Goal: Check status: Check status

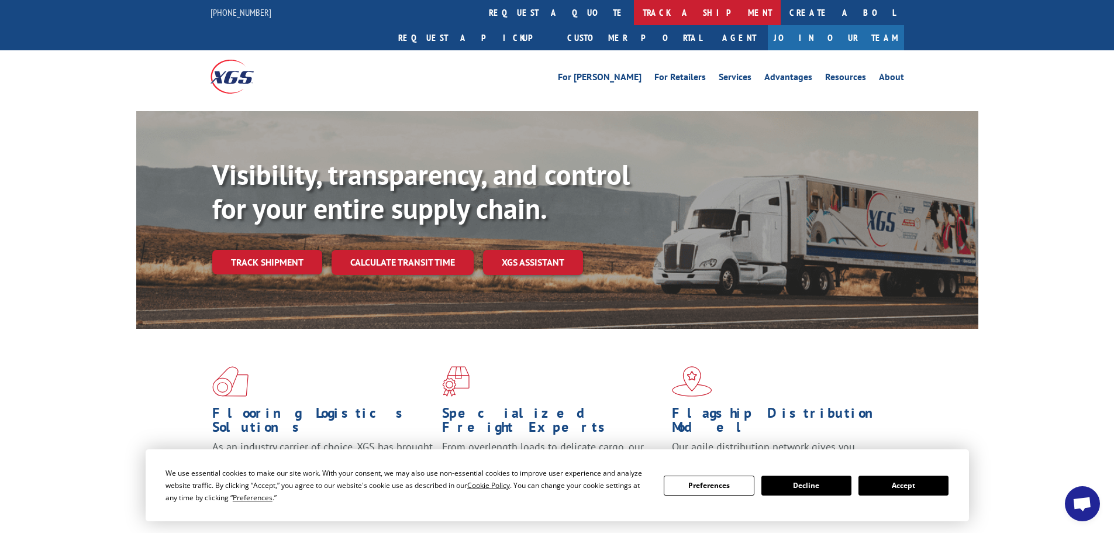
click at [634, 14] on link "track a shipment" at bounding box center [707, 12] width 147 height 25
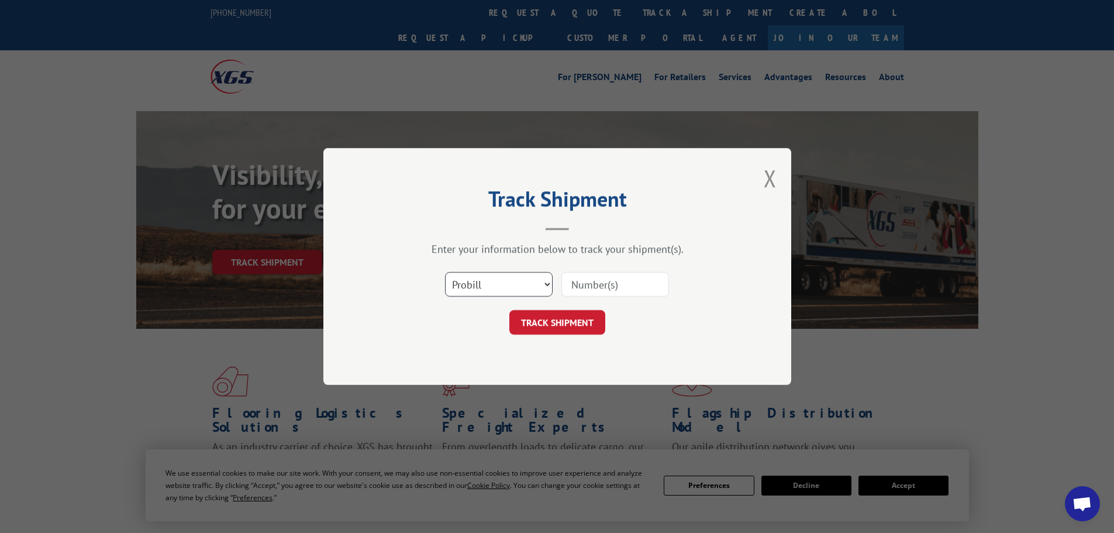
click at [550, 284] on select "Select category... Probill BOL PO" at bounding box center [499, 284] width 108 height 25
select select "bol"
click at [445, 272] on select "Select category... Probill BOL PO" at bounding box center [499, 284] width 108 height 25
drag, startPoint x: 582, startPoint y: 284, endPoint x: 792, endPoint y: 309, distance: 211.5
click at [582, 284] on input at bounding box center [615, 284] width 108 height 25
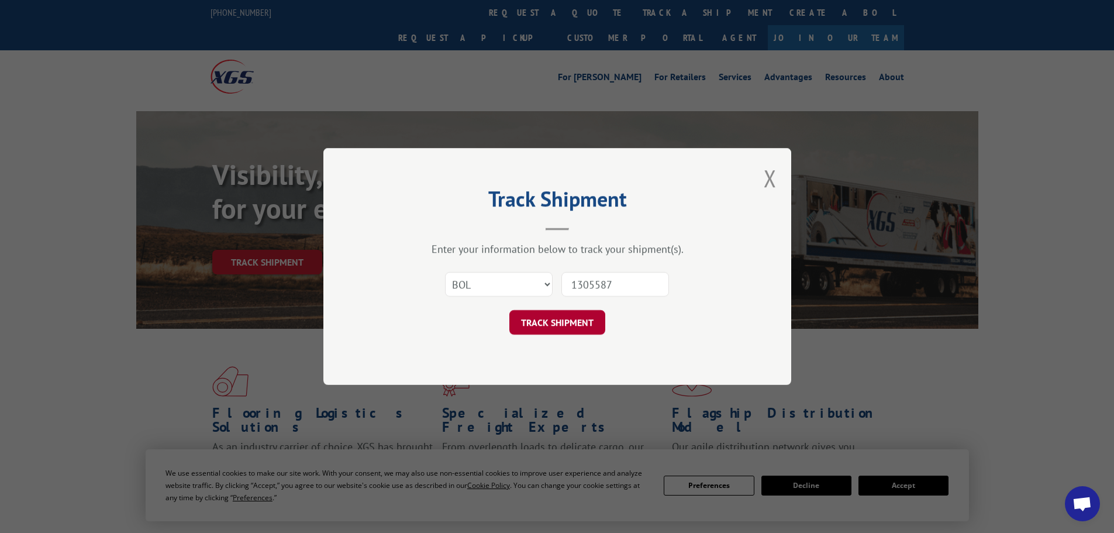
type input "1305587"
click at [557, 326] on button "TRACK SHIPMENT" at bounding box center [557, 322] width 96 height 25
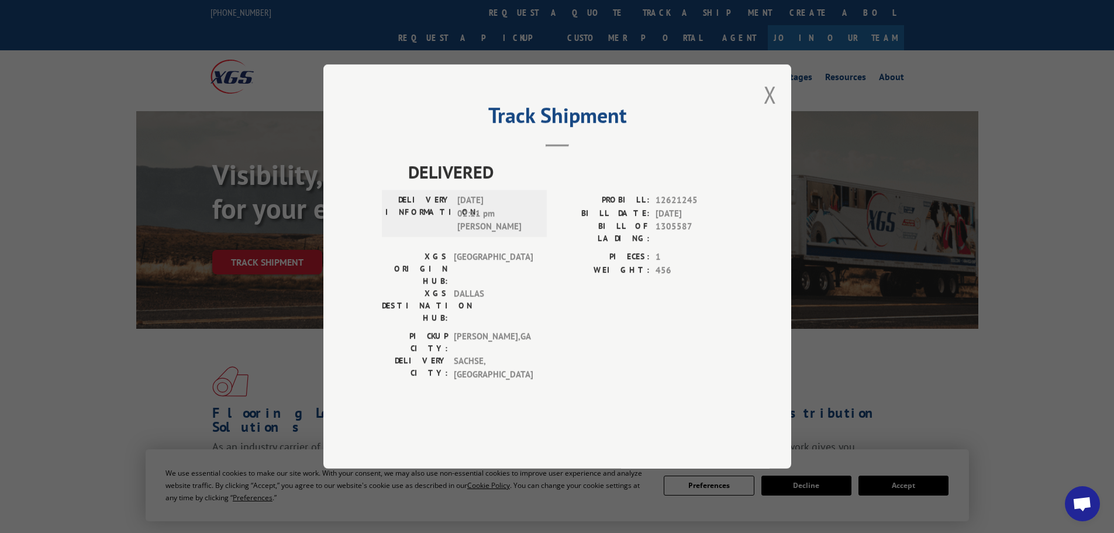
click at [779, 131] on div "Track Shipment DELIVERED DELIVERY INFORMATION: [DATE] 02:11 pm [PERSON_NAME]: 1…" at bounding box center [557, 266] width 468 height 404
click at [772, 110] on button "Close modal" at bounding box center [770, 94] width 13 height 31
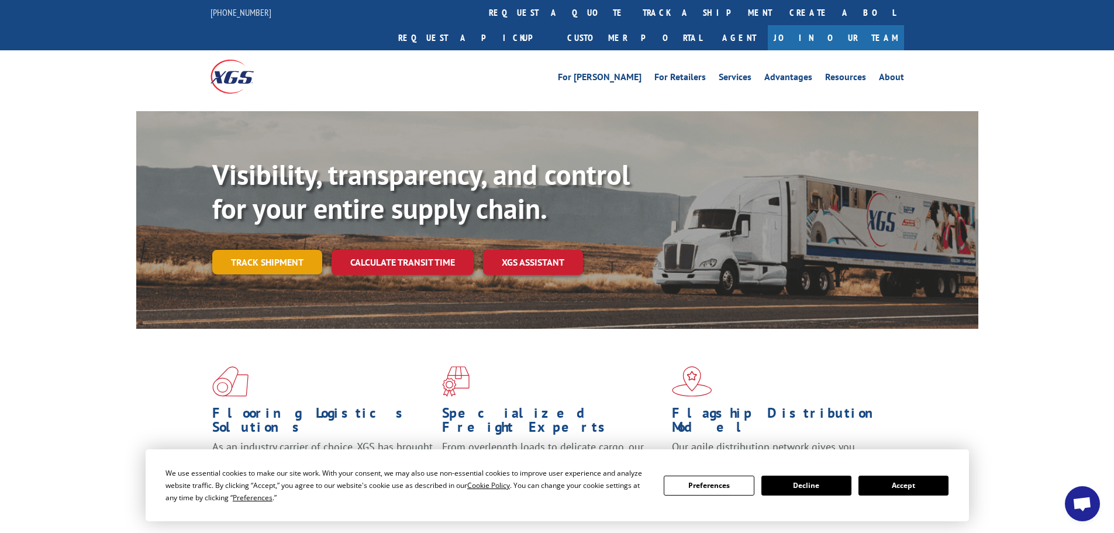
click at [256, 250] on link "Track shipment" at bounding box center [267, 262] width 110 height 25
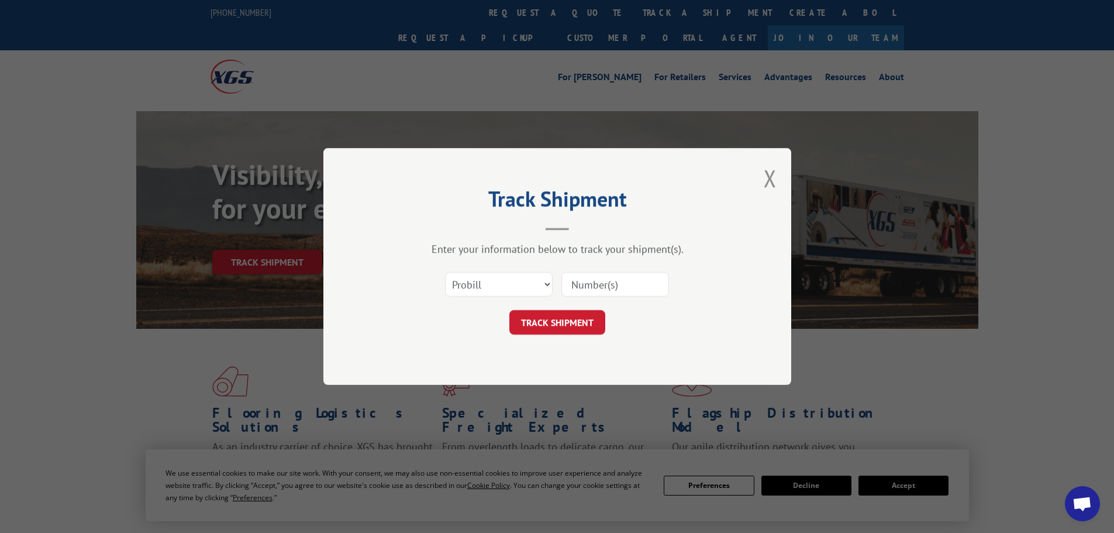
click at [619, 287] on input at bounding box center [615, 284] width 108 height 25
type input "7045359"
click at [563, 316] on button "TRACK SHIPMENT" at bounding box center [557, 322] width 96 height 25
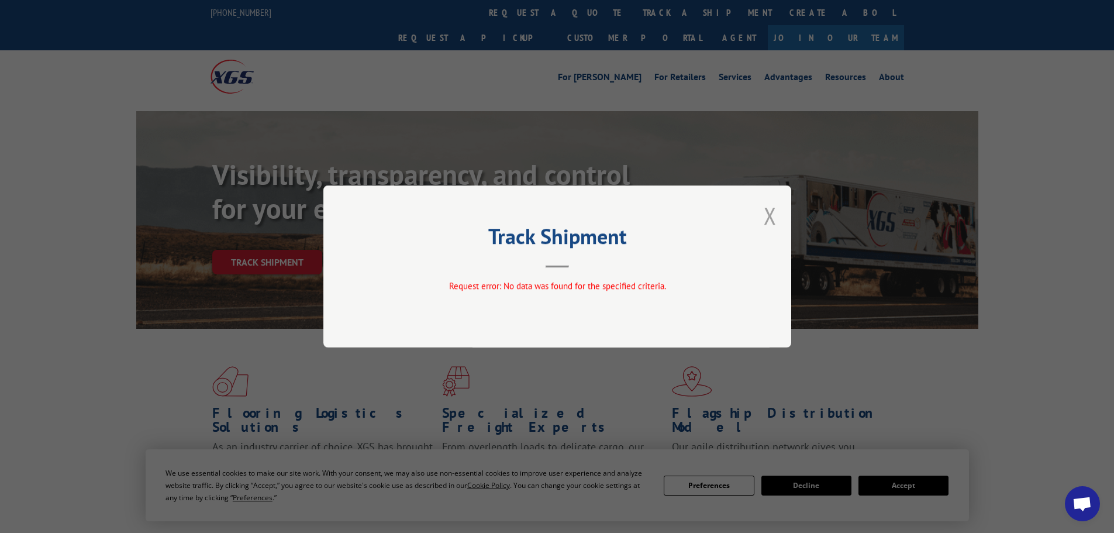
click at [765, 213] on button "Close modal" at bounding box center [770, 215] width 13 height 31
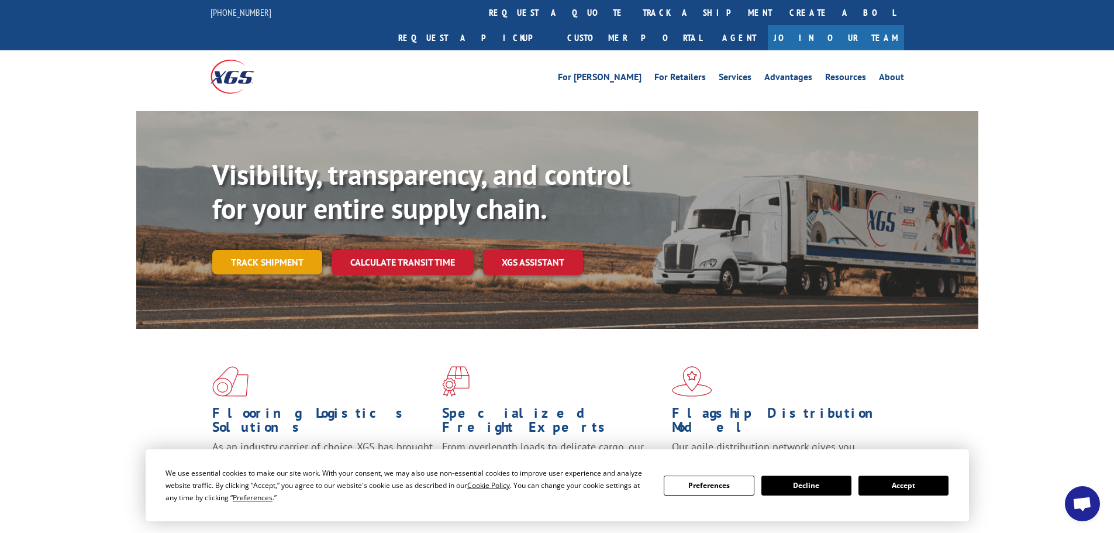
click at [260, 250] on link "Track shipment" at bounding box center [267, 262] width 110 height 25
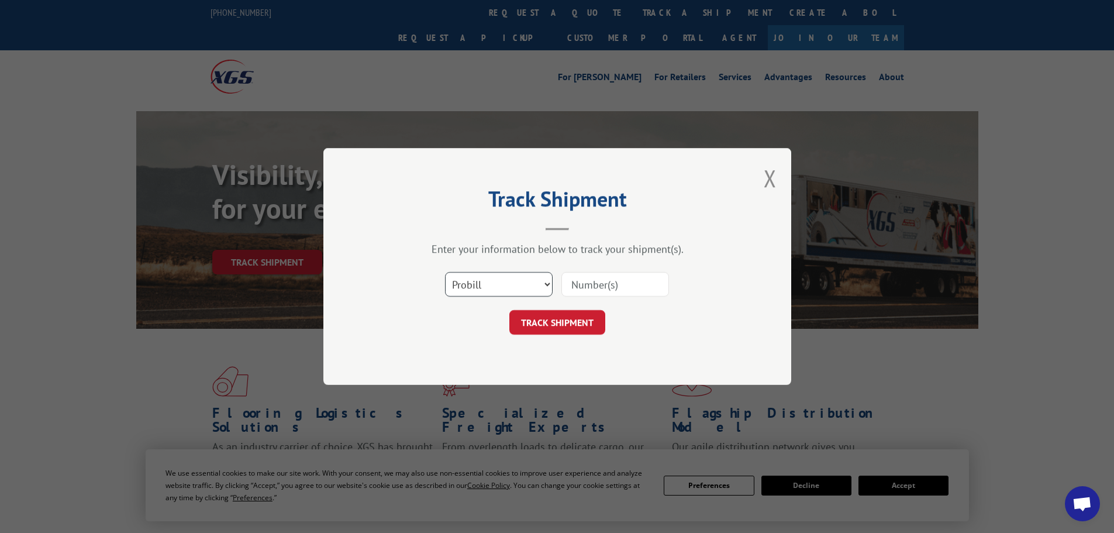
click at [541, 284] on select "Select category... Probill BOL PO" at bounding box center [499, 284] width 108 height 25
select select "bol"
click at [445, 272] on select "Select category... Probill BOL PO" at bounding box center [499, 284] width 108 height 25
drag, startPoint x: 578, startPoint y: 285, endPoint x: 572, endPoint y: 278, distance: 8.8
click at [578, 285] on input at bounding box center [615, 284] width 108 height 25
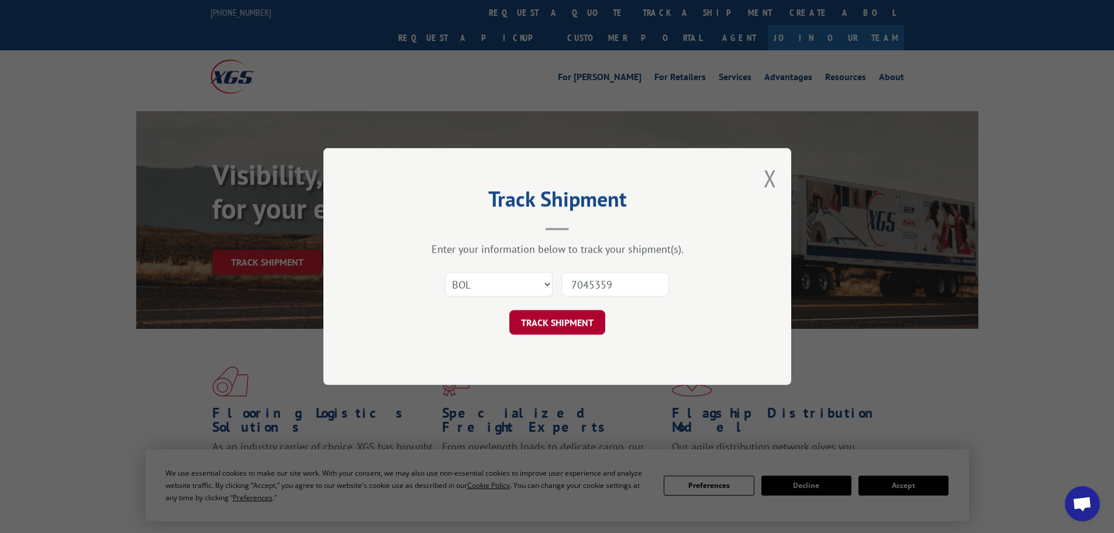
type input "7045359"
click at [563, 332] on button "TRACK SHIPMENT" at bounding box center [557, 322] width 96 height 25
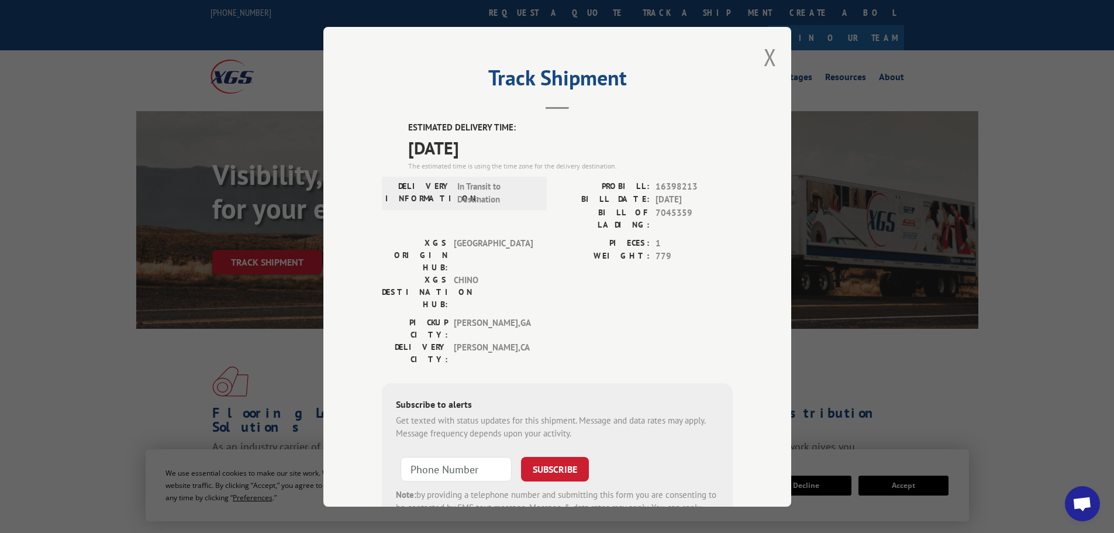
click at [539, 472] on div "ESTIMATED DELIVERY TIME: [DATE] The estimated time is using the time zone for t…" at bounding box center [557, 347] width 351 height 452
click at [552, 506] on div "Track Shipment ESTIMATED DELIVERY TIME: [DATE] The estimated time is using the …" at bounding box center [557, 266] width 468 height 479
click at [764, 56] on button "Close modal" at bounding box center [770, 57] width 13 height 31
